Goal: Information Seeking & Learning: Find specific fact

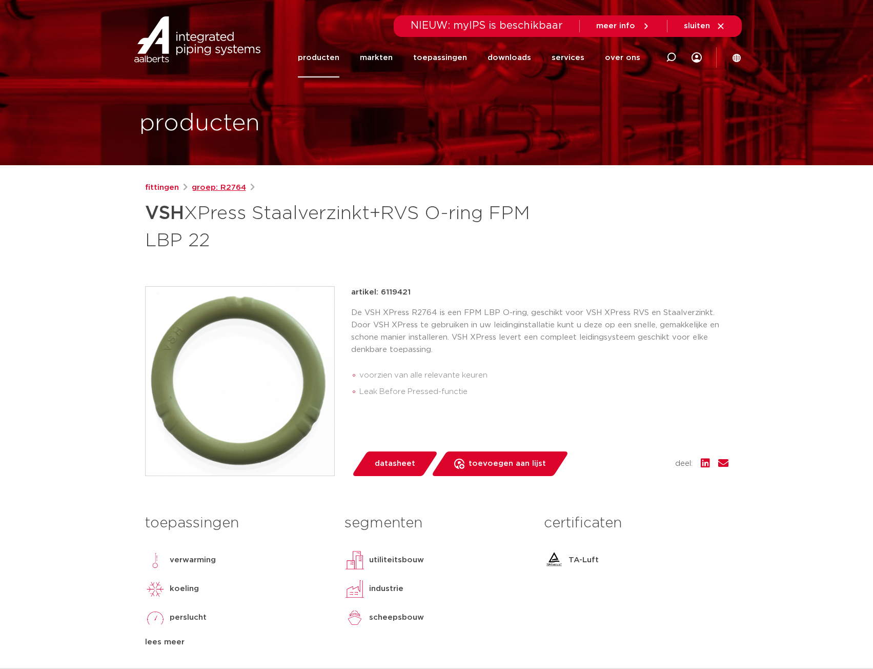
click at [234, 190] on link "groep: R2764" at bounding box center [219, 188] width 54 height 12
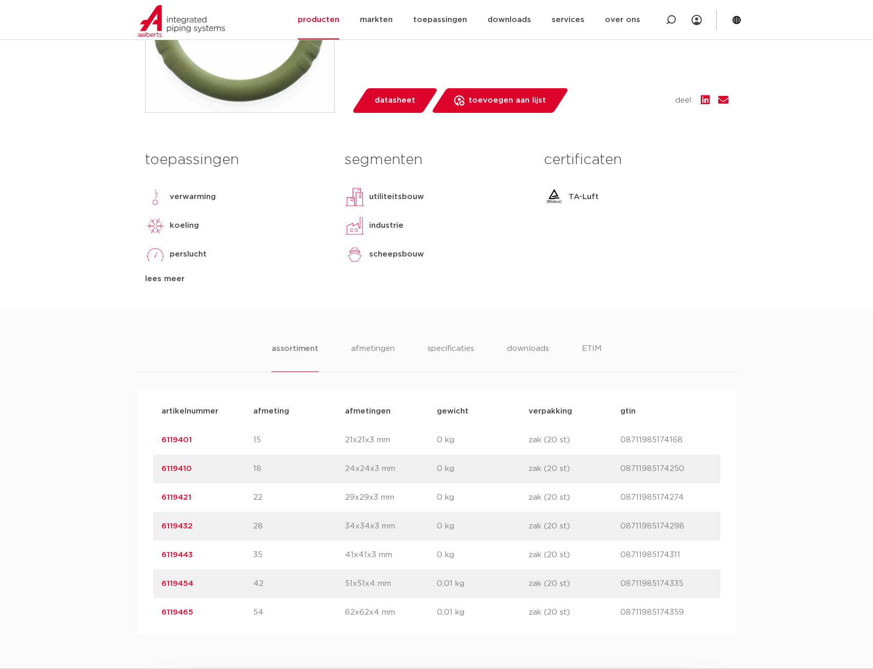
scroll to position [410, 0]
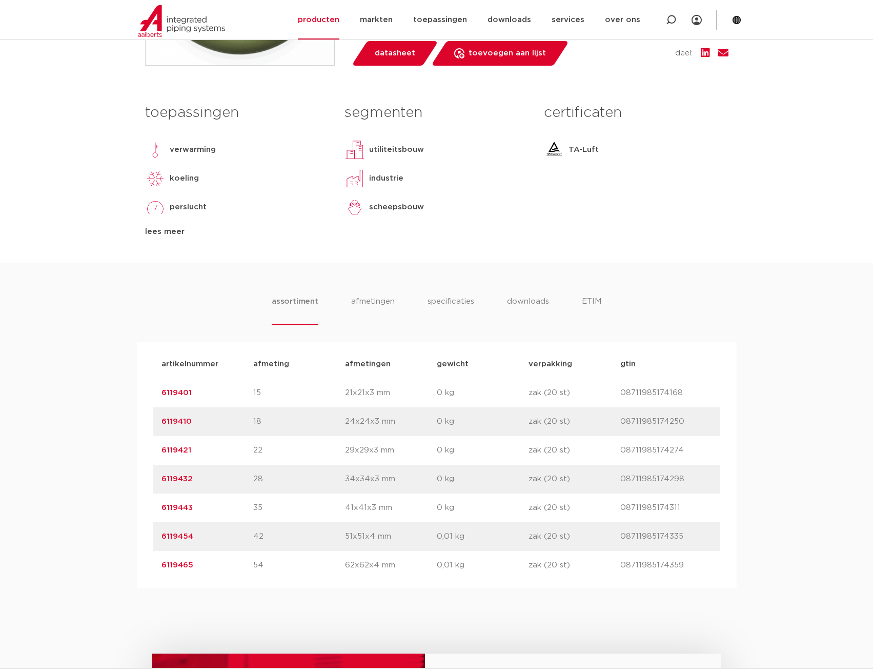
click at [170, 389] on link "6119401" at bounding box center [177, 393] width 30 height 8
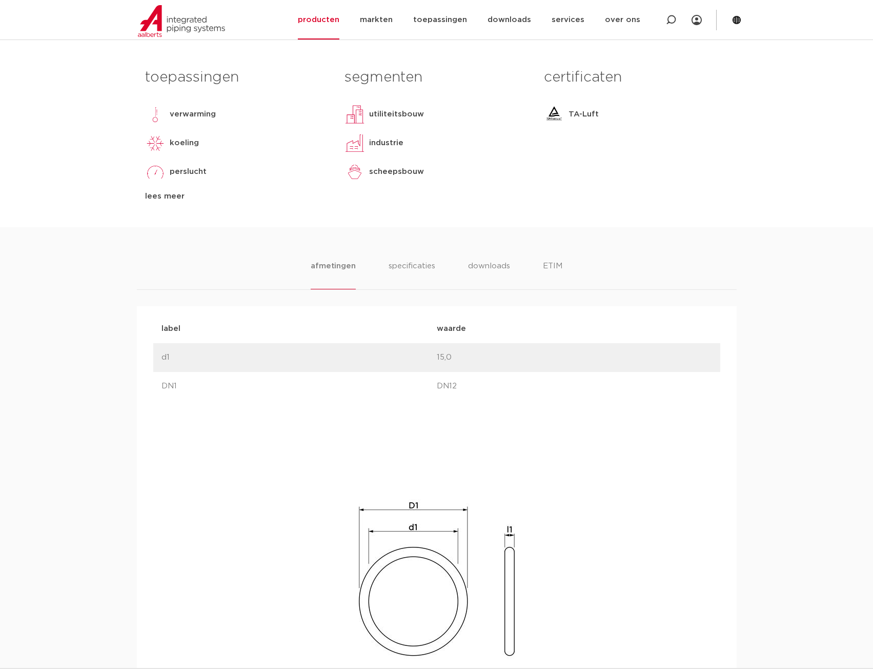
scroll to position [513, 0]
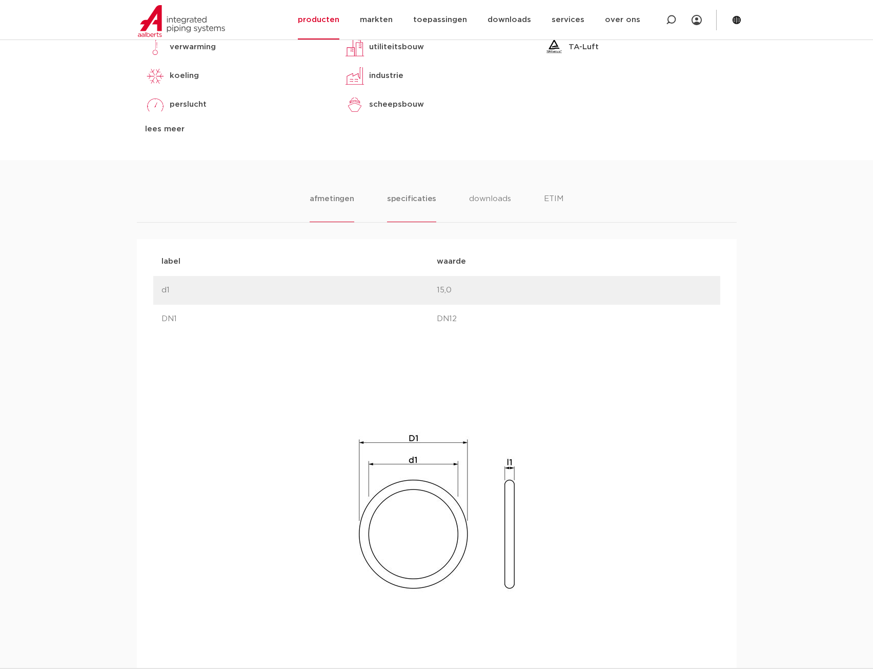
click at [413, 210] on li "specificaties" at bounding box center [411, 207] width 49 height 29
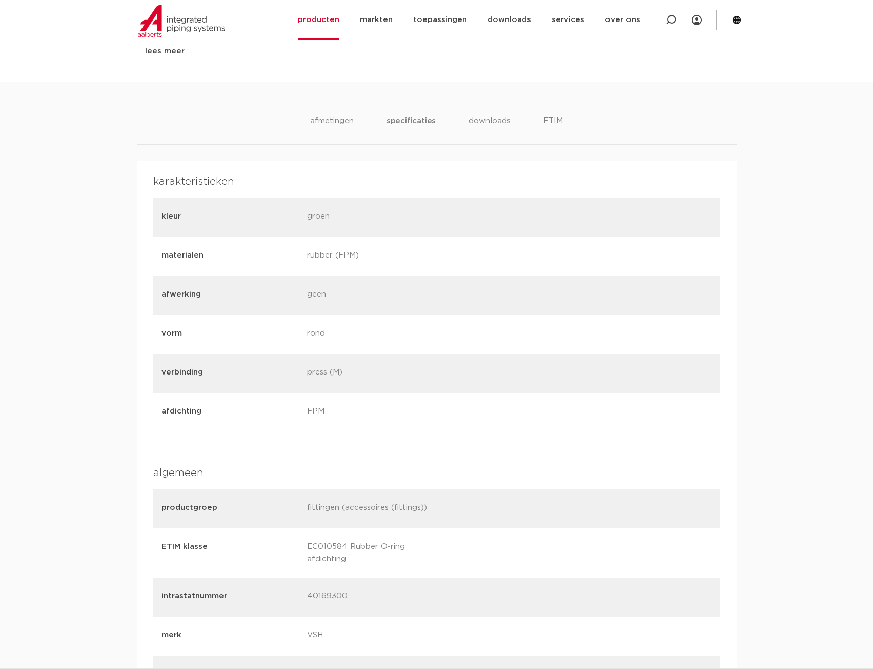
scroll to position [718, 0]
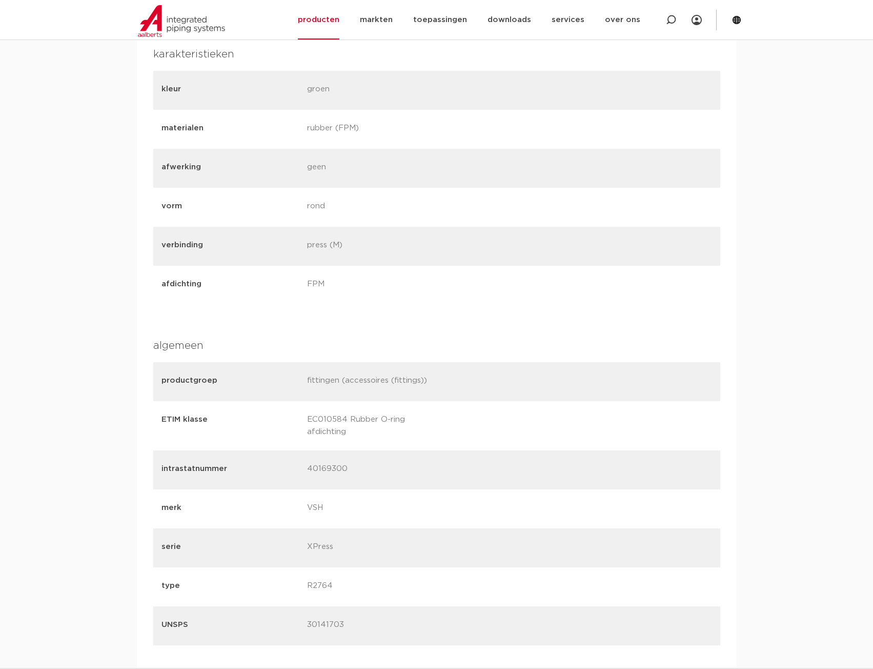
click at [326, 463] on p "40169300" at bounding box center [376, 470] width 138 height 14
copy p "40169300"
click at [321, 618] on p "30141703" at bounding box center [376, 625] width 138 height 14
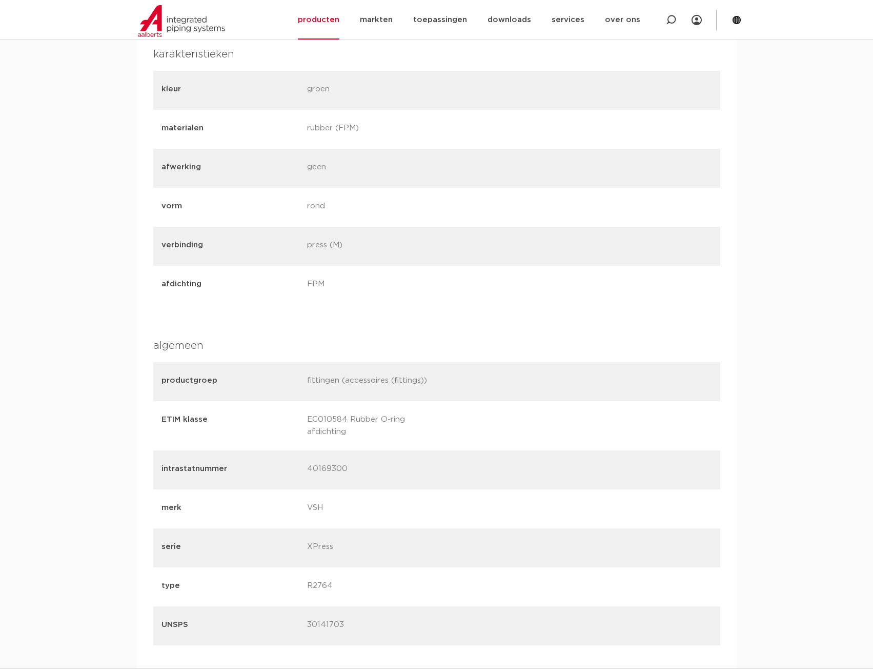
copy p "30141703"
click at [324, 417] on p "EC010584 Rubber O-ring afdichting" at bounding box center [376, 425] width 138 height 25
copy p "EC010584"
click at [318, 579] on p "R2764" at bounding box center [376, 586] width 138 height 14
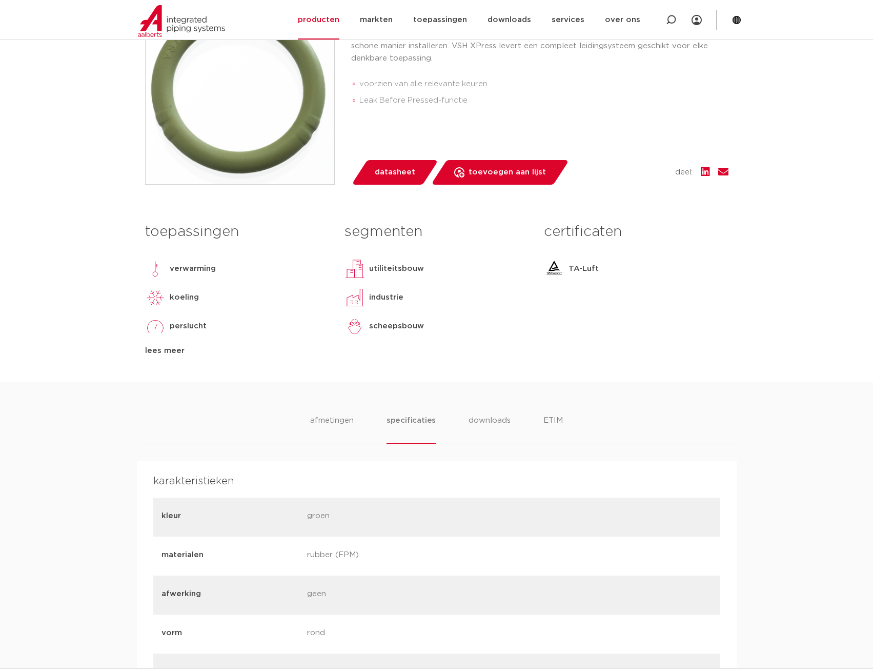
scroll to position [308, 0]
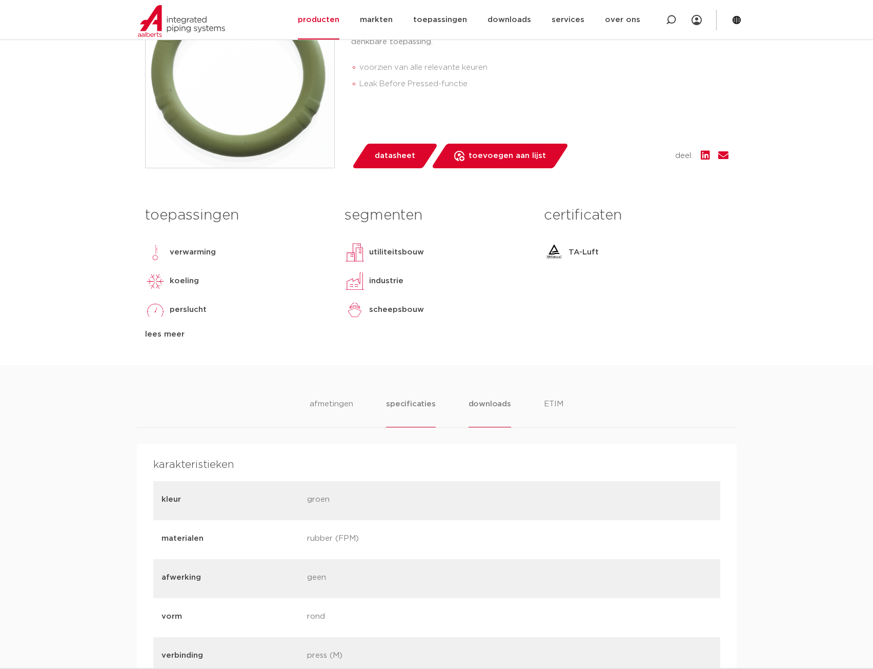
click at [485, 400] on li "downloads" at bounding box center [490, 412] width 43 height 29
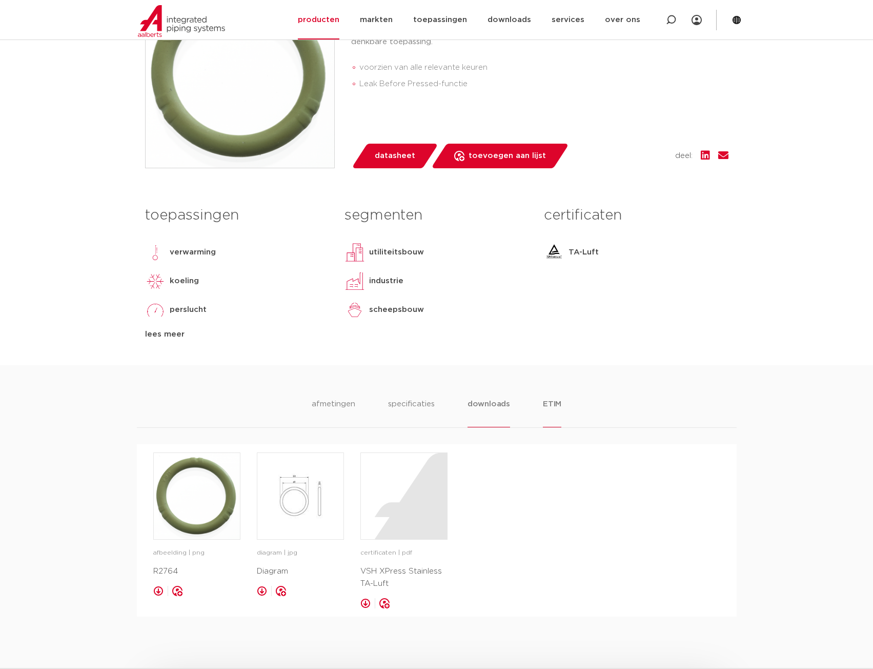
click at [550, 403] on li "ETIM" at bounding box center [552, 412] width 18 height 29
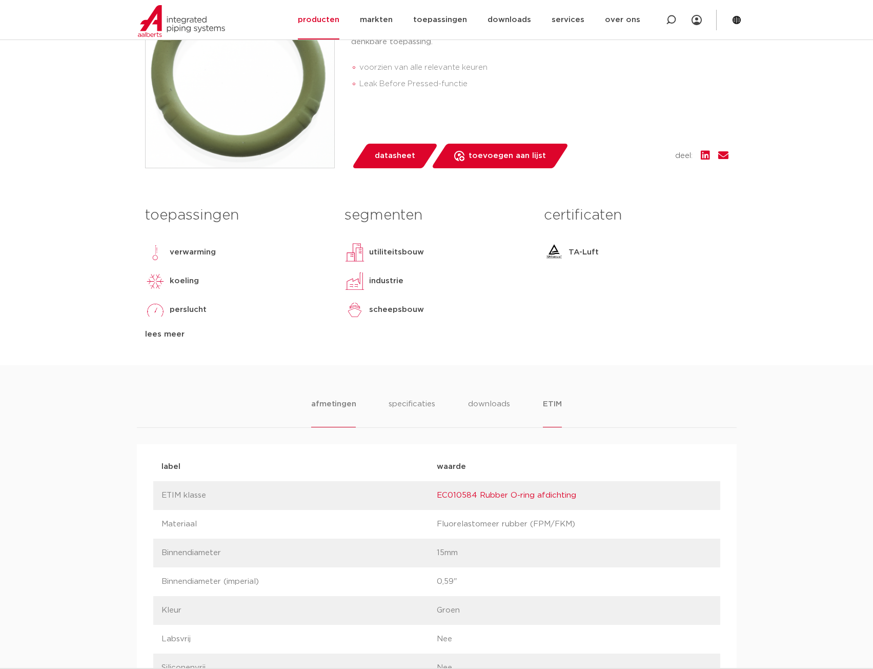
click at [352, 405] on li "afmetingen" at bounding box center [333, 412] width 45 height 29
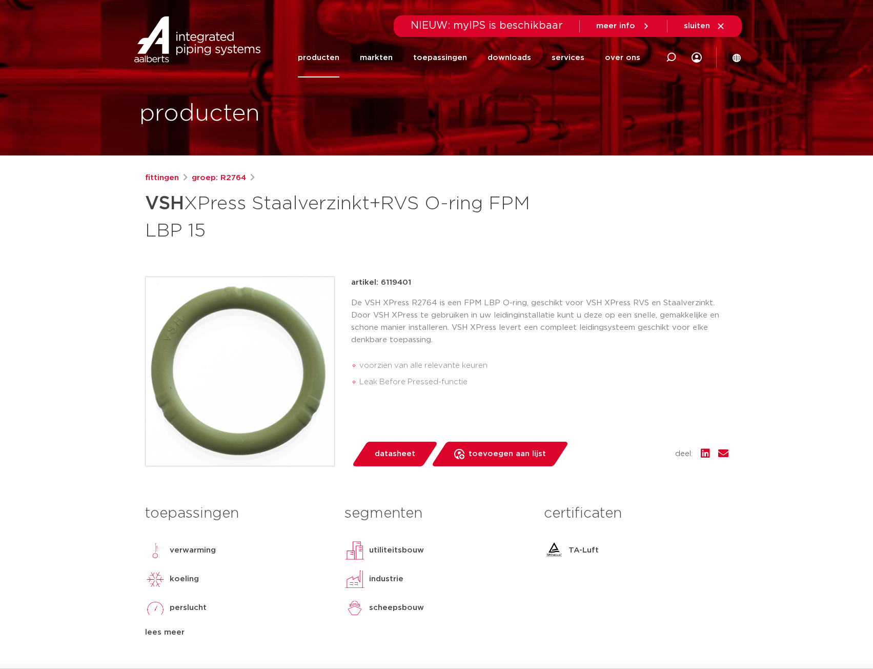
scroll to position [0, 0]
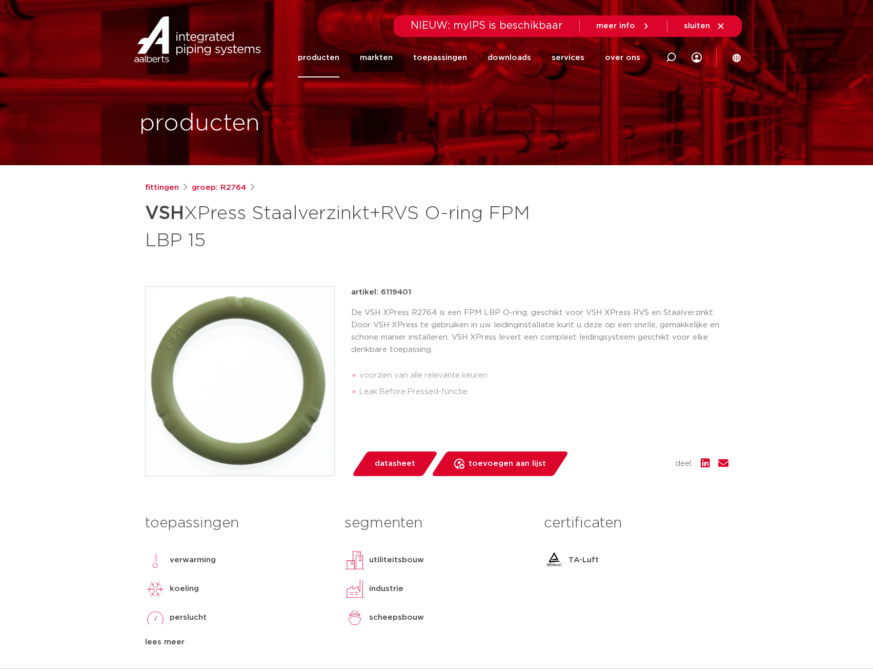
click at [414, 312] on p "De VSH XPress R2764 is een FPM LBP O-ring, geschikt voor VSH XPress RVS en Staa…" at bounding box center [539, 331] width 377 height 49
copy p "R2764"
drag, startPoint x: 152, startPoint y: 213, endPoint x: 256, endPoint y: 217, distance: 104.2
click at [256, 217] on h1 "VSH XPress Staalverzinkt+RVS O-ring FPM LBP 15" at bounding box center [337, 225] width 385 height 55
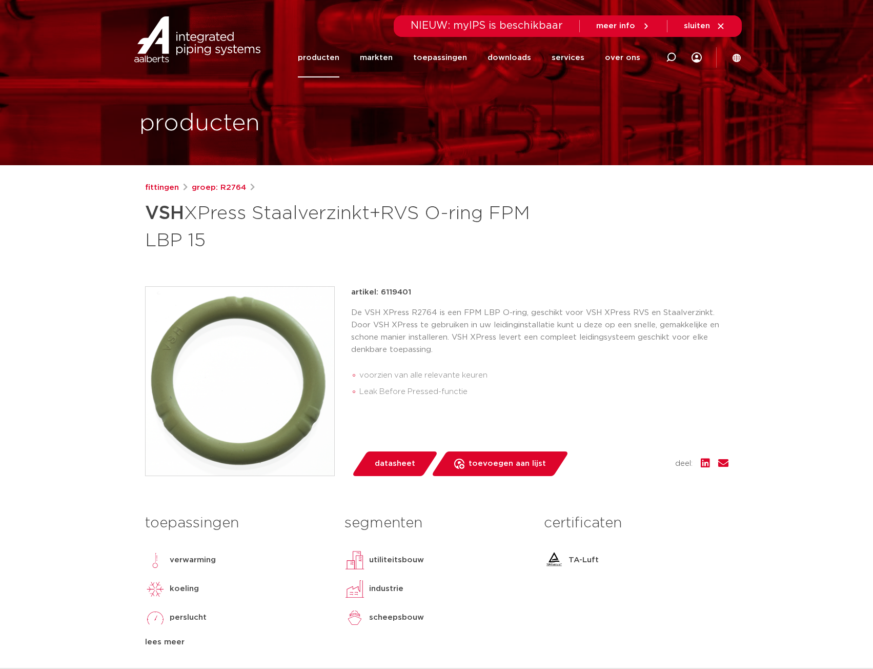
click at [145, 216] on strong "VSH" at bounding box center [164, 213] width 39 height 18
drag, startPoint x: 152, startPoint y: 213, endPoint x: 327, endPoint y: 218, distance: 174.4
click at [343, 218] on h1 "VSH XPress Staalverzinkt+RVS O-ring FPM LBP 15" at bounding box center [337, 225] width 385 height 55
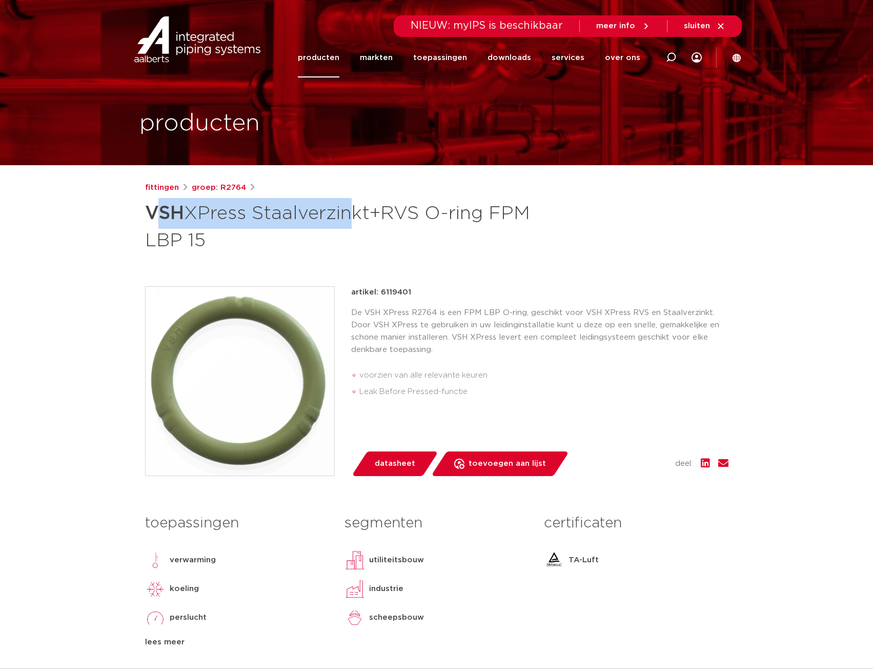
click at [197, 219] on h1 "VSH XPress Staalverzinkt+RVS O-ring FPM LBP 15" at bounding box center [337, 225] width 385 height 55
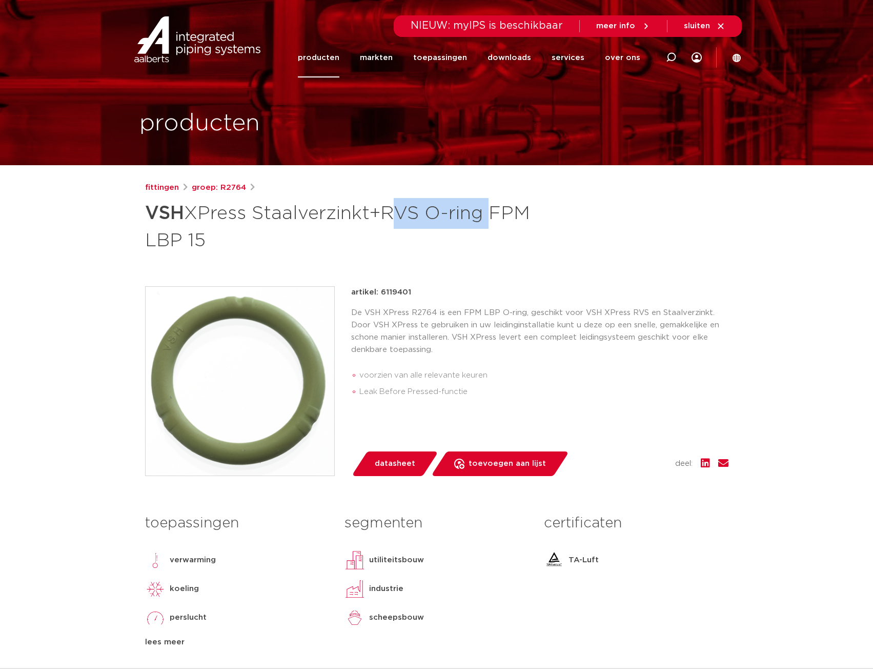
drag, startPoint x: 384, startPoint y: 211, endPoint x: 494, endPoint y: 210, distance: 110.3
click at [494, 210] on h1 "VSH XPress Staalverzinkt+RVS O-ring FPM LBP 15" at bounding box center [337, 225] width 385 height 55
copy h1 "RVS O-ring"
click at [216, 188] on link "groep: R2764" at bounding box center [219, 188] width 54 height 12
click at [498, 424] on div "groep: R2764 De VSH XPress R2764 is een FPM LBP O-ring, geschikt voor VSH XPres…" at bounding box center [539, 381] width 377 height 190
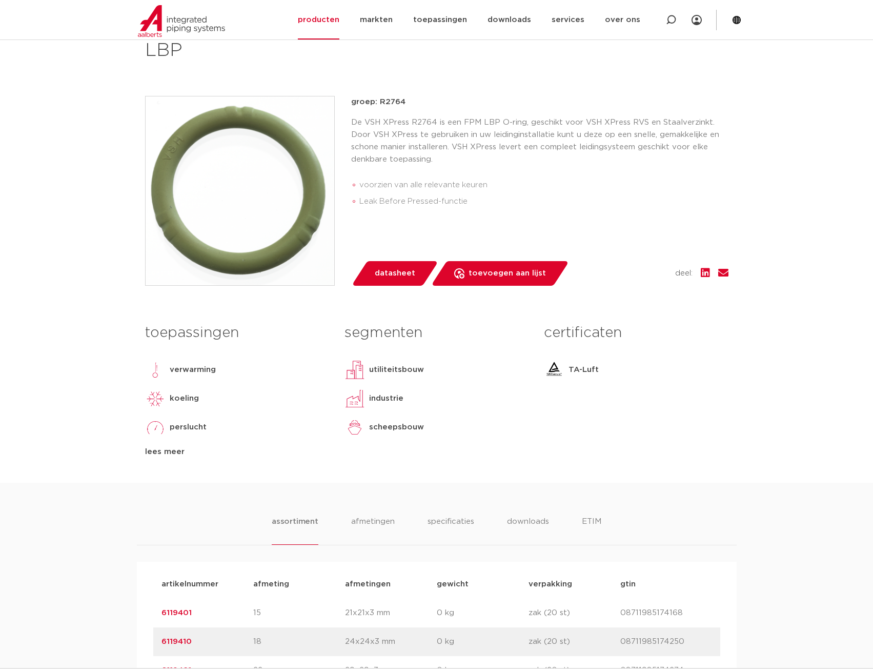
scroll to position [205, 0]
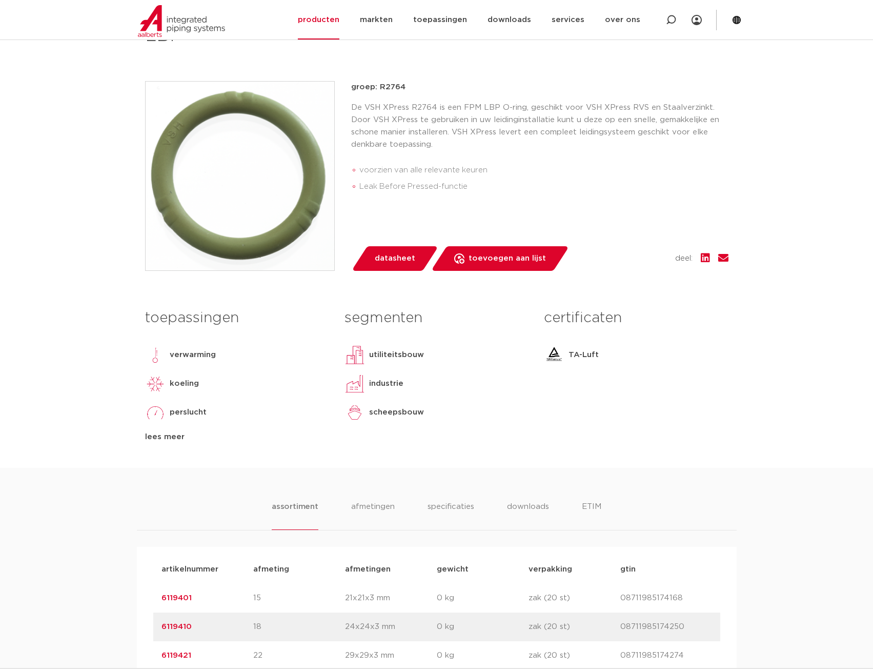
click at [662, 601] on p "08711985174168" at bounding box center [667, 598] width 92 height 12
copy p "08711985174168"
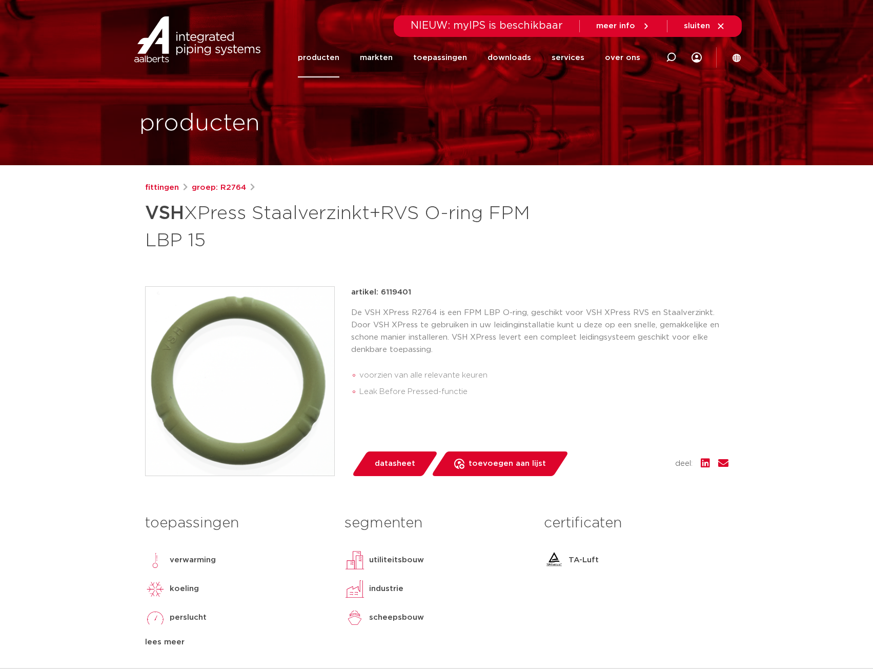
drag, startPoint x: 143, startPoint y: 215, endPoint x: 252, endPoint y: 245, distance: 113.2
click at [252, 245] on div "fittingen groep: R2764 VSH XPress Staalverzinkt+RVS O-ring FPM LBP 15" at bounding box center [437, 427] width 600 height 491
copy h1 "VSH XPress Staalverzinkt+RVS O-ring FPM LBP 15"
